Goal: Browse casually

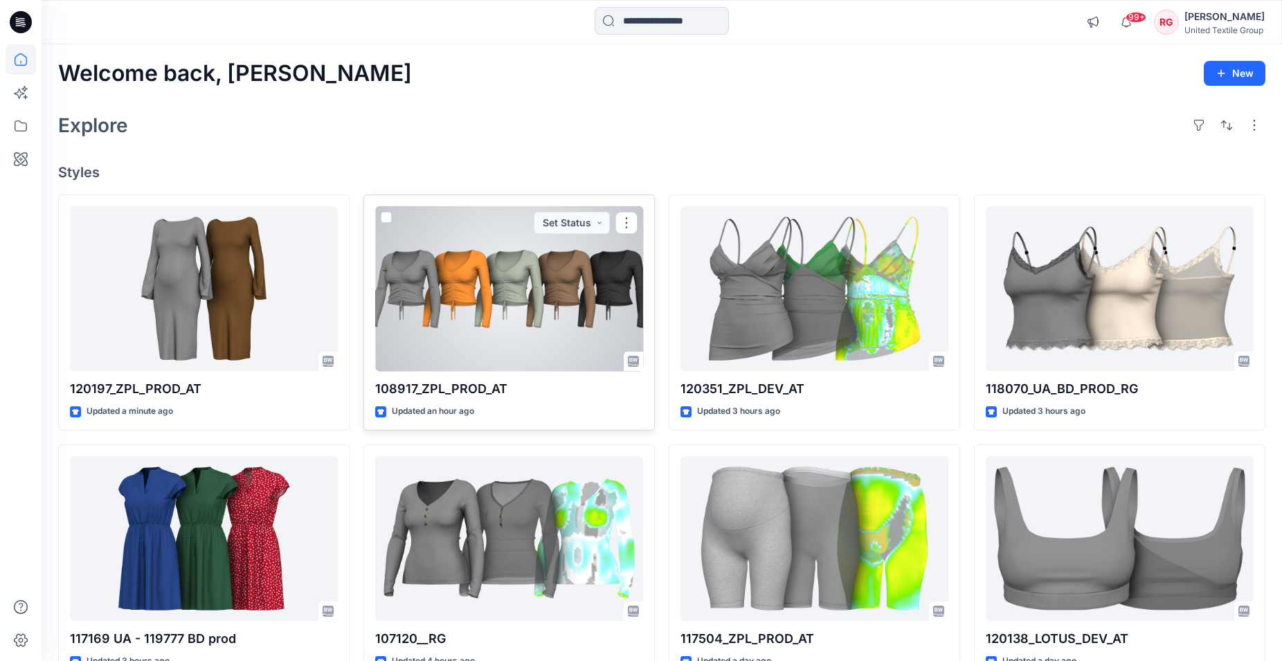
click at [485, 280] on div at bounding box center [509, 288] width 268 height 165
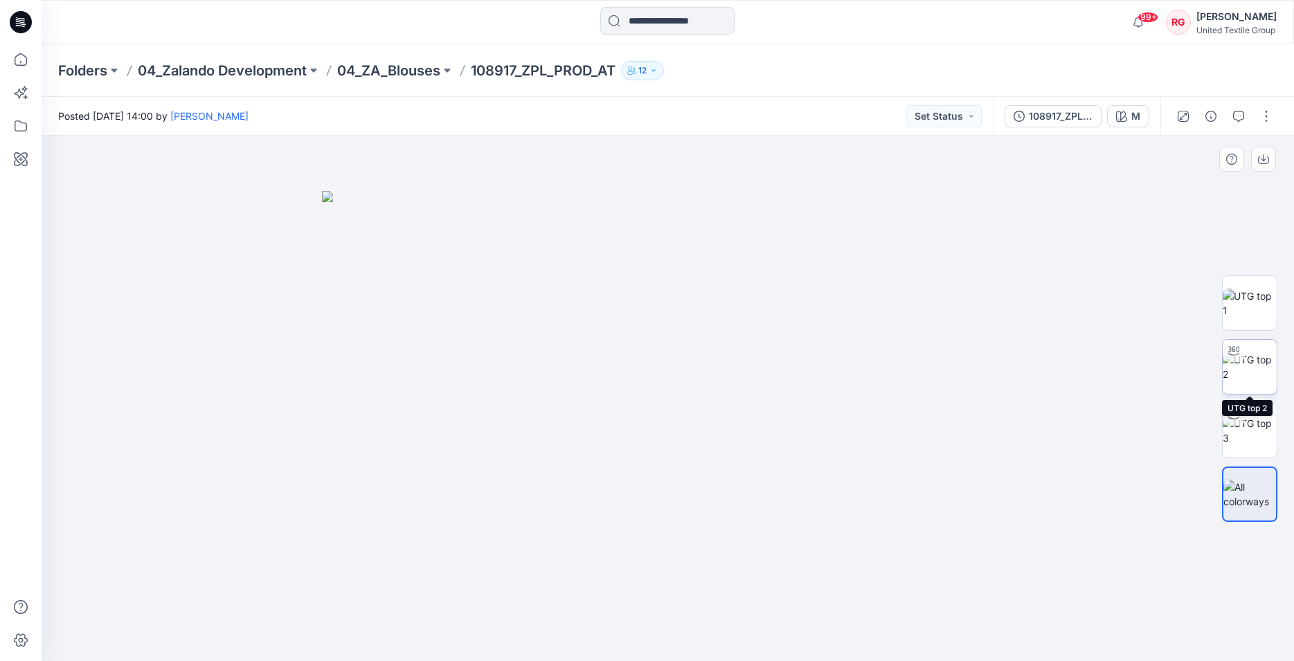
click at [1247, 368] on img at bounding box center [1249, 366] width 54 height 29
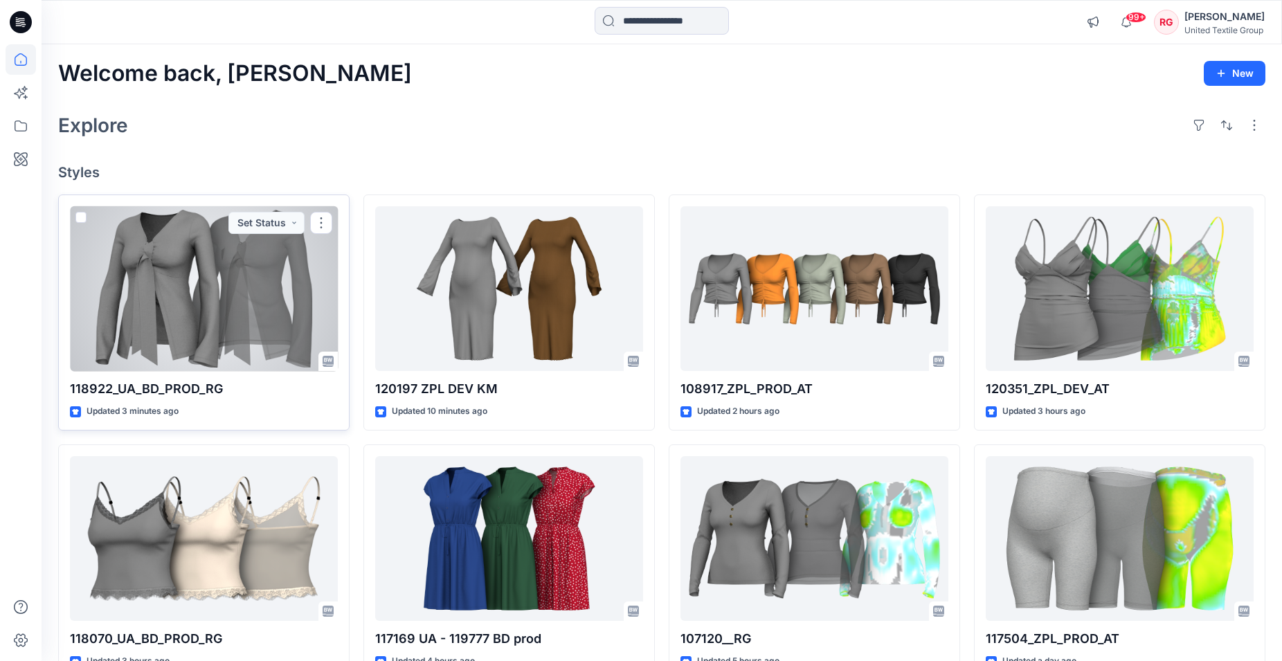
click at [207, 276] on div at bounding box center [204, 288] width 268 height 165
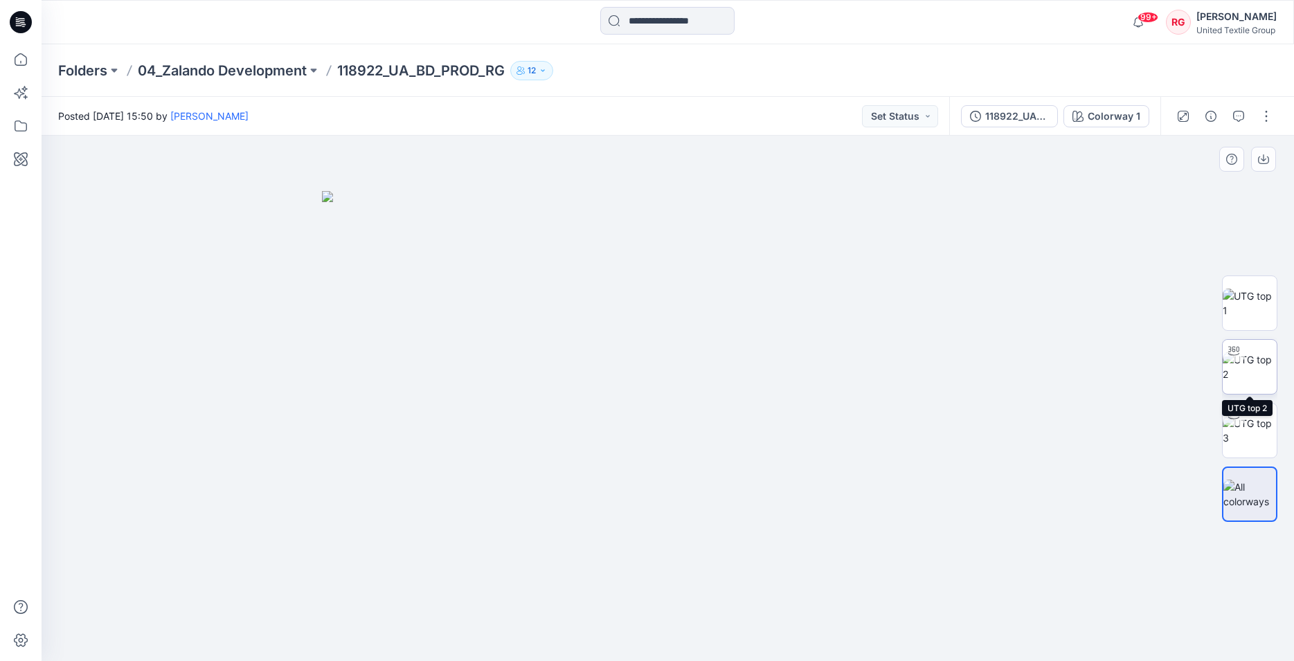
click at [1247, 374] on img at bounding box center [1249, 366] width 54 height 29
